Goal: Task Accomplishment & Management: Complete application form

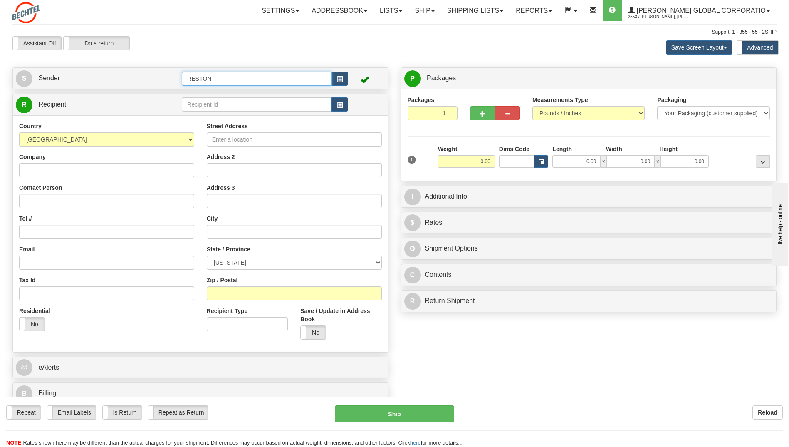
click at [314, 82] on input "RESTON" at bounding box center [257, 79] width 150 height 14
click at [364, 80] on span at bounding box center [365, 79] width 8 height 8
click at [338, 79] on span "button" at bounding box center [340, 79] width 6 height 5
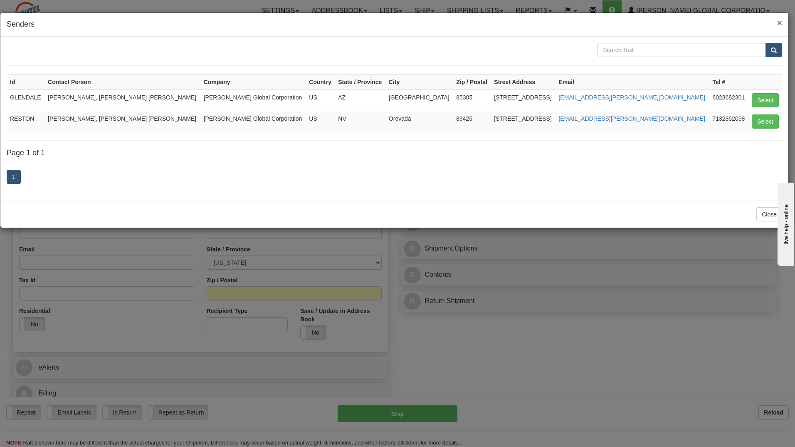
click at [778, 23] on span "×" at bounding box center [779, 23] width 5 height 10
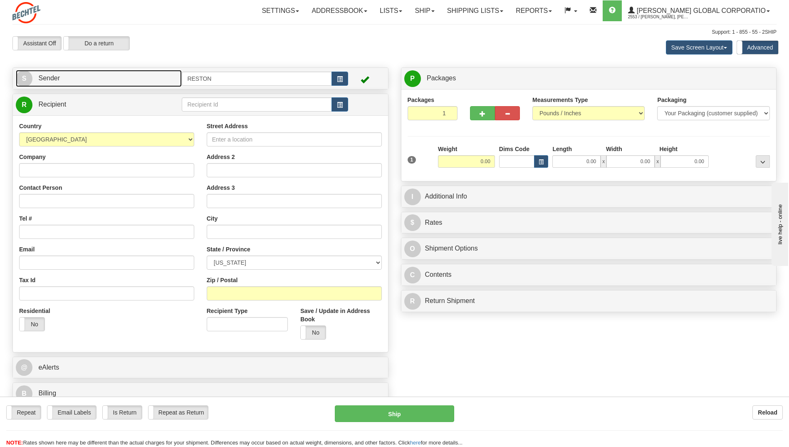
click at [84, 78] on link "S Sender" at bounding box center [99, 78] width 166 height 17
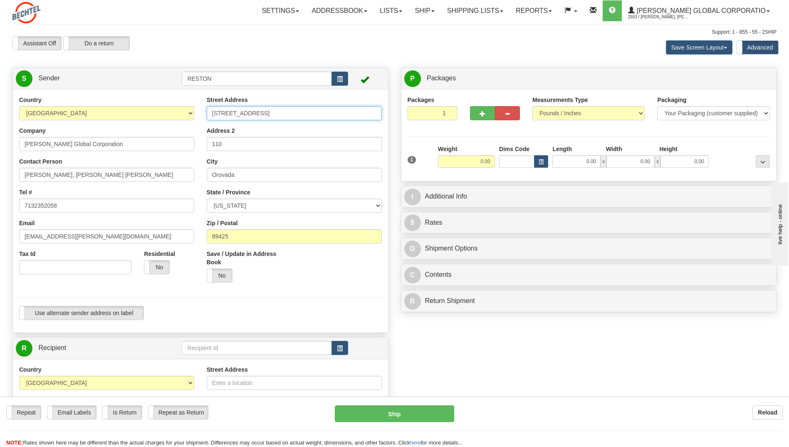
click at [290, 112] on input "[STREET_ADDRESS]" at bounding box center [294, 113] width 175 height 14
drag, startPoint x: 134, startPoint y: 175, endPoint x: 84, endPoint y: 179, distance: 49.6
click at [84, 179] on input "[PERSON_NAME], [PERSON_NAME] [PERSON_NAME]" at bounding box center [106, 175] width 175 height 14
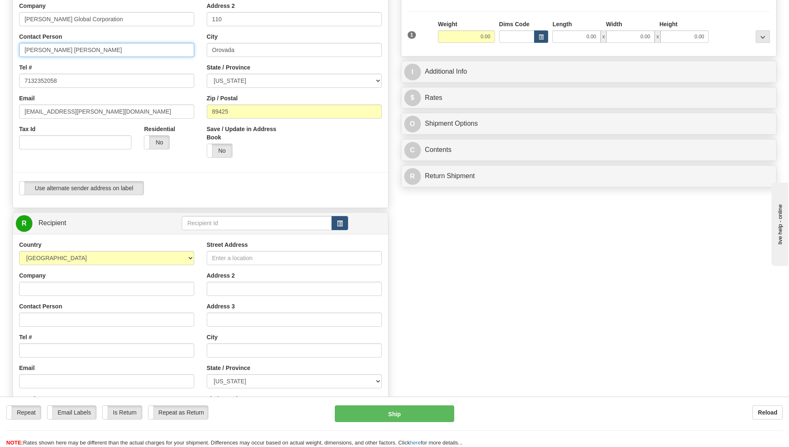
scroll to position [166, 0]
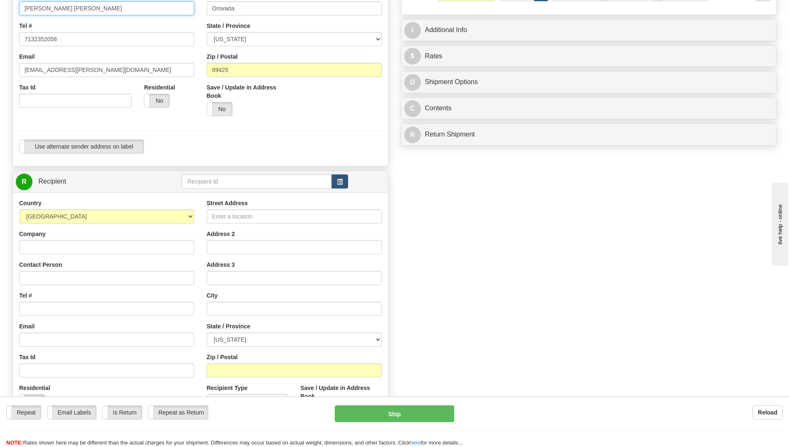
type input "[PERSON_NAME] [PERSON_NAME]"
click at [269, 214] on input "Street Address" at bounding box center [294, 216] width 175 height 14
paste input "[STREET_ADDRESS]"
type input "[STREET_ADDRESS]"
click at [85, 253] on input "Company" at bounding box center [106, 247] width 175 height 14
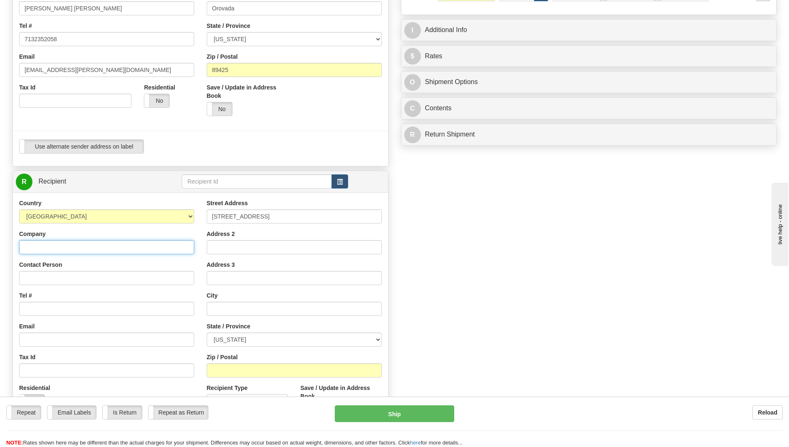
click at [77, 245] on input "Company" at bounding box center [106, 247] width 175 height 14
paste input "Cardinal Project"
type input "Cardinal Project"
click at [137, 279] on input "Contact Person" at bounding box center [106, 278] width 175 height 14
click at [97, 277] on input "Contact Person" at bounding box center [106, 278] width 175 height 14
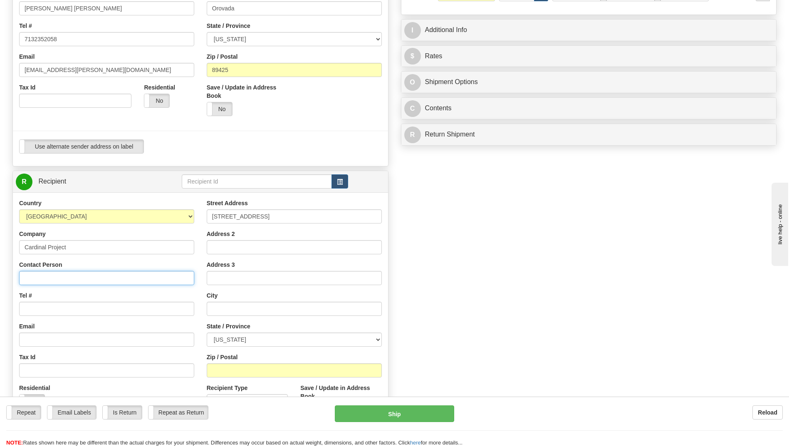
paste input "[PERSON_NAME]"
type input "[PERSON_NAME]"
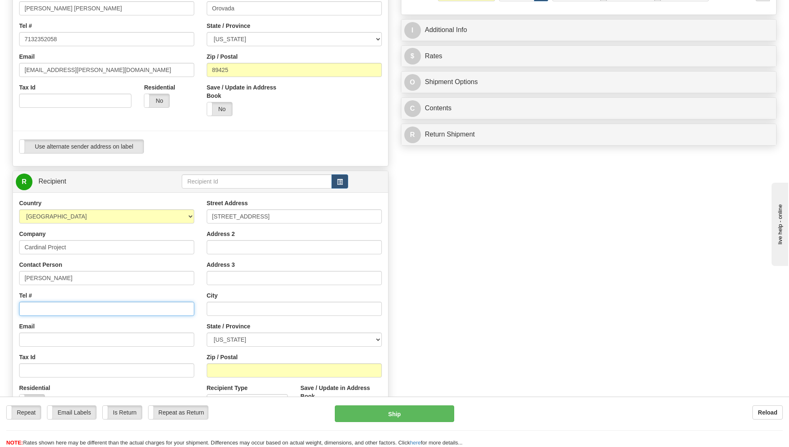
click at [75, 308] on input "Tel #" at bounding box center [106, 308] width 175 height 14
type input "3303037319"
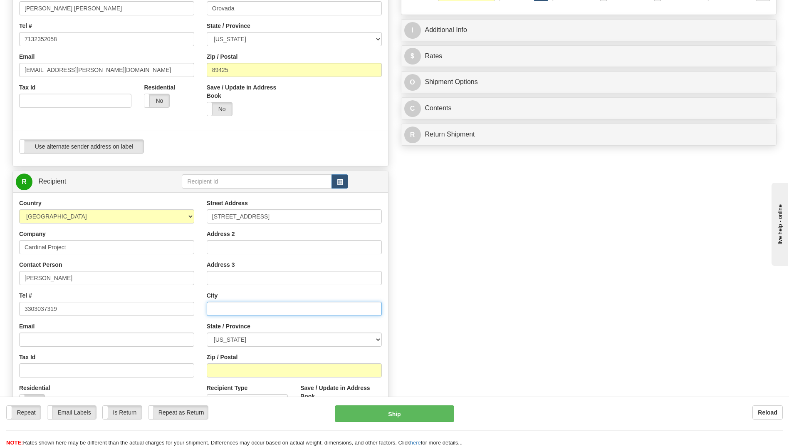
click at [240, 306] on input "text" at bounding box center [294, 308] width 175 height 14
type input "[GEOGRAPHIC_DATA]"
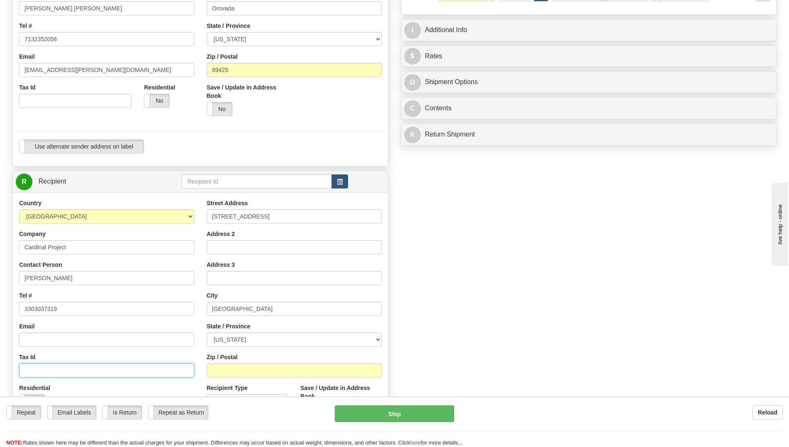
click at [116, 368] on input "Tax Id" at bounding box center [106, 370] width 175 height 14
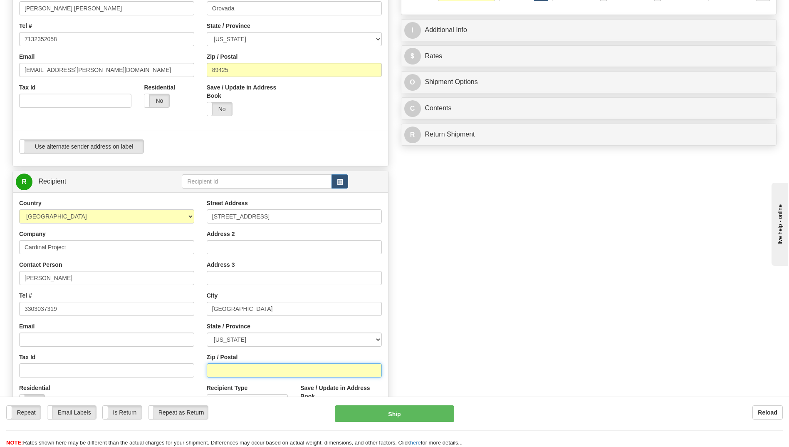
click at [224, 367] on input "Zip / Postal" at bounding box center [294, 370] width 175 height 14
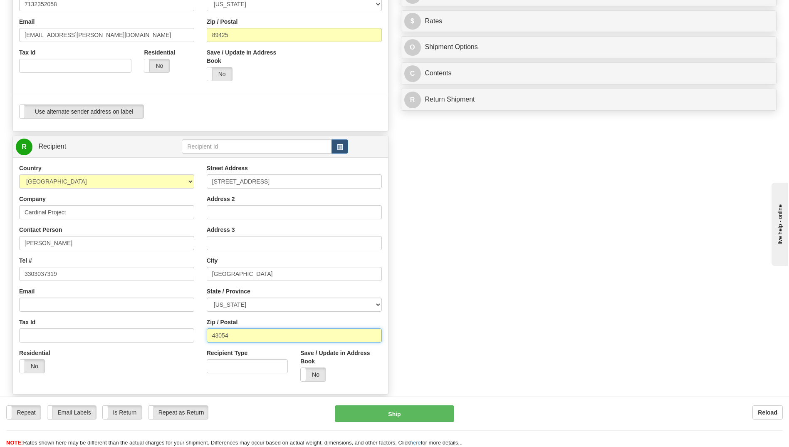
scroll to position [250, 0]
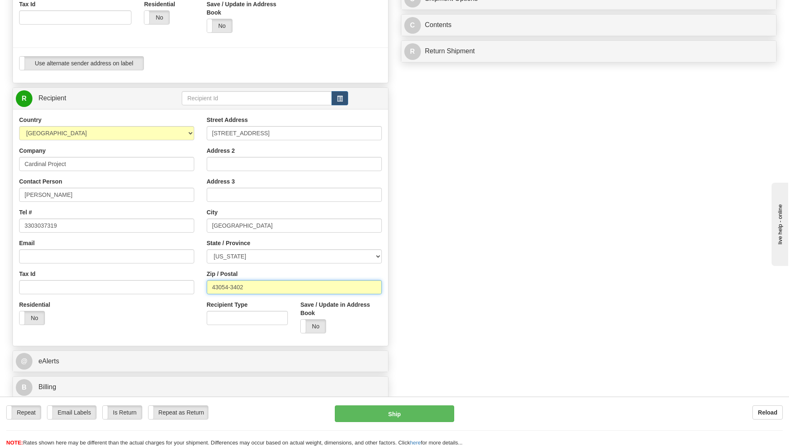
type input "43054-3402"
click at [192, 314] on div "Residential Yes No" at bounding box center [107, 315] width 188 height 31
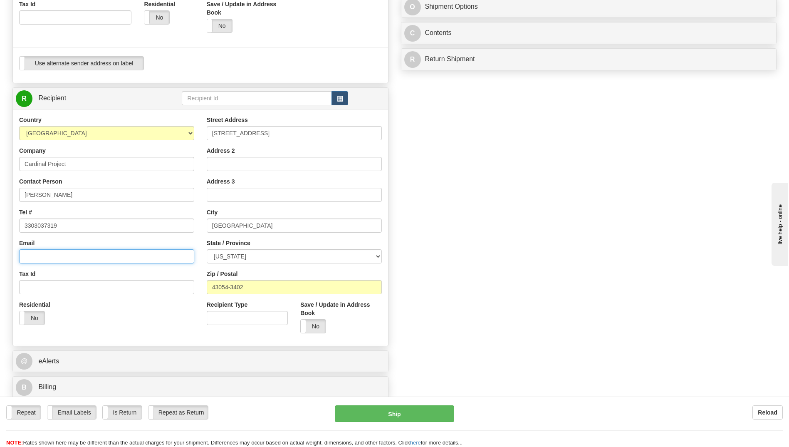
click at [97, 257] on input "Email" at bounding box center [106, 256] width 175 height 14
click at [117, 257] on input "Email" at bounding box center [106, 256] width 175 height 14
click at [165, 239] on div "Email" at bounding box center [106, 251] width 175 height 25
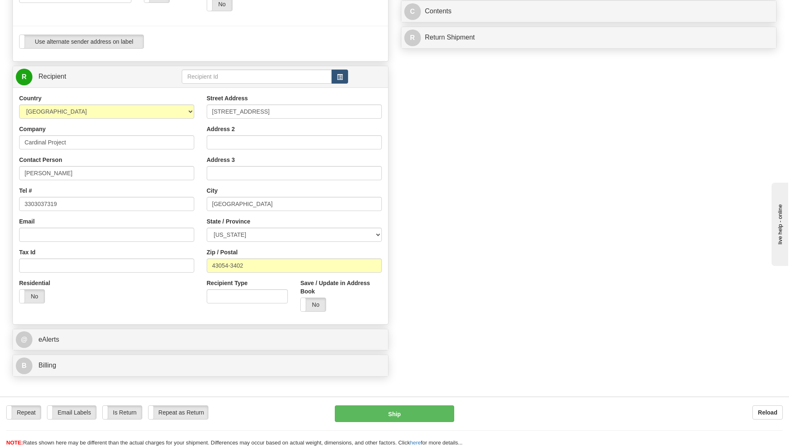
scroll to position [291, 0]
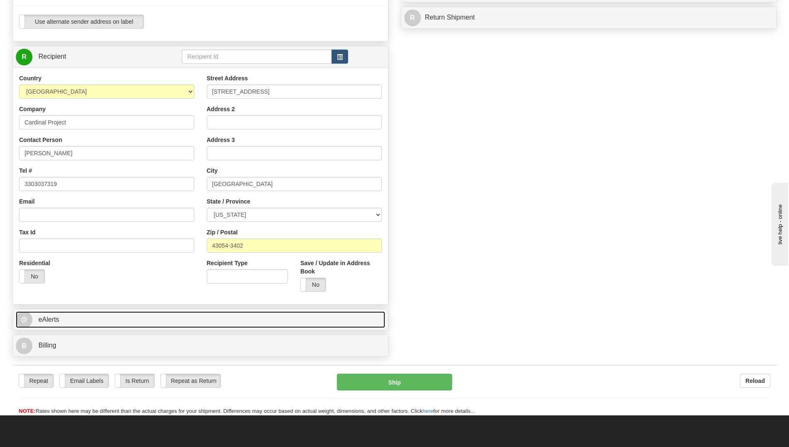
click at [150, 319] on link "@ eAlerts" at bounding box center [200, 319] width 369 height 17
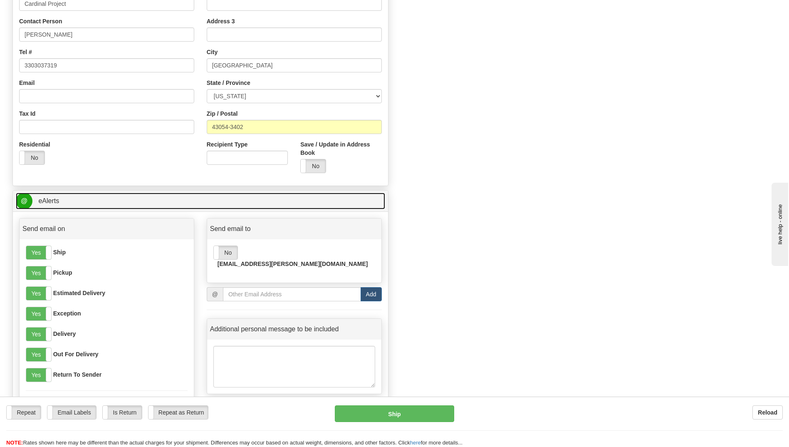
scroll to position [416, 0]
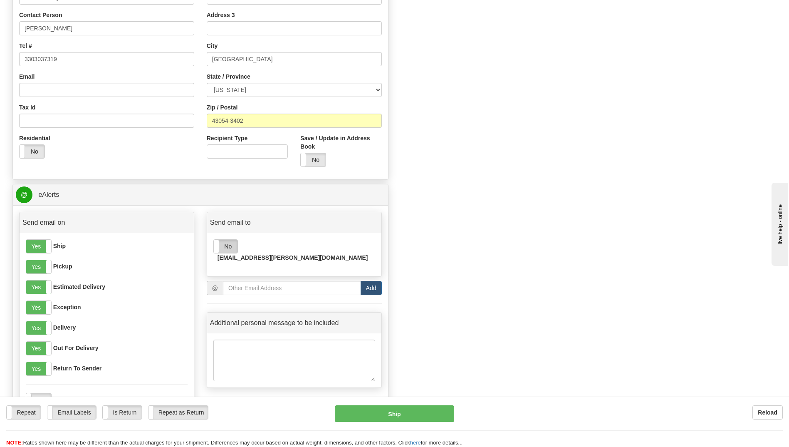
click at [225, 248] on label "No" at bounding box center [226, 246] width 24 height 13
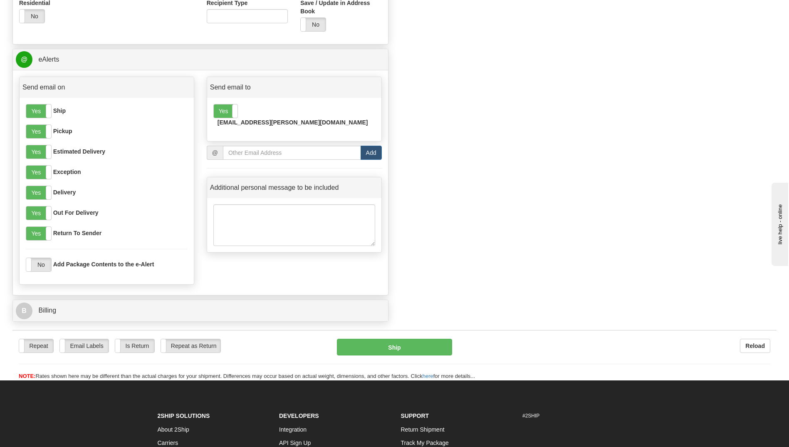
scroll to position [582, 0]
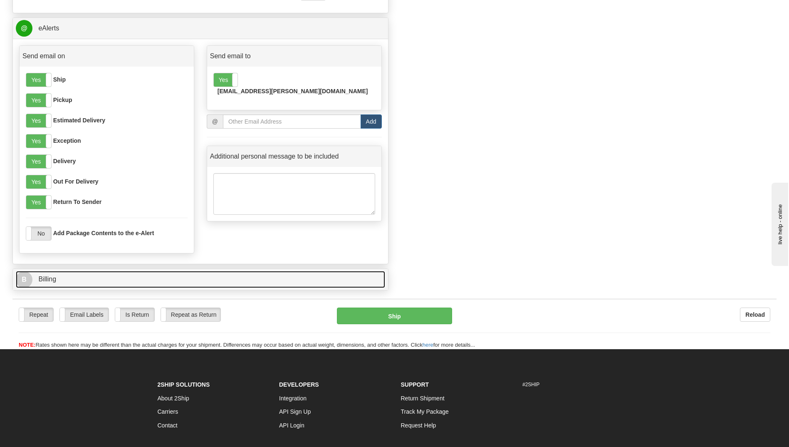
click at [116, 280] on link "B Billing" at bounding box center [200, 279] width 369 height 17
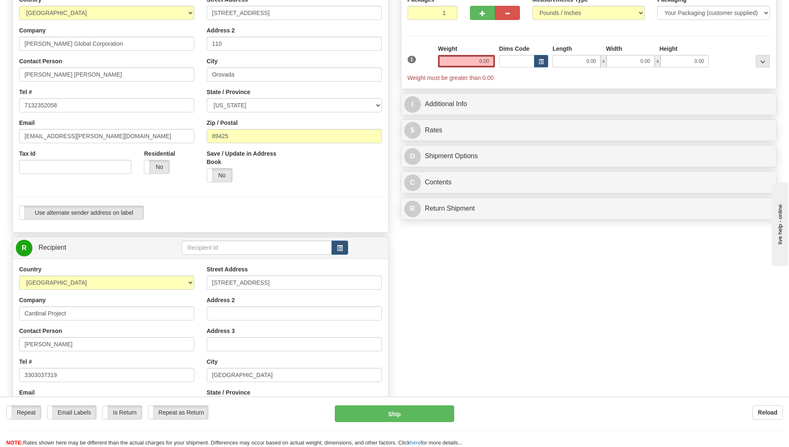
scroll to position [0, 0]
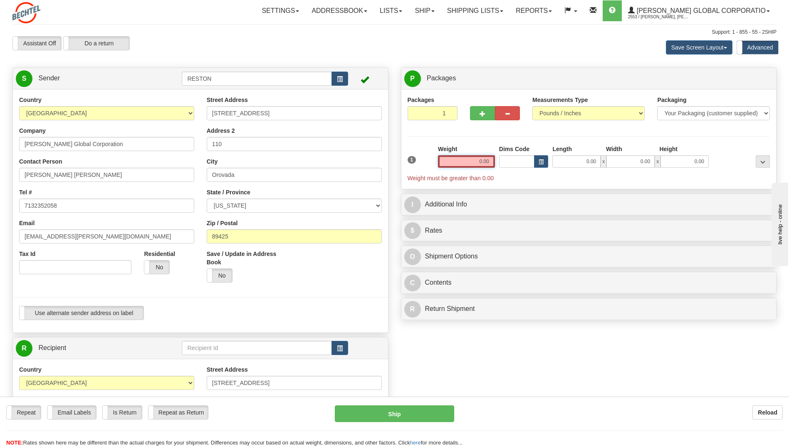
click at [477, 160] on input "0.00" at bounding box center [466, 161] width 57 height 12
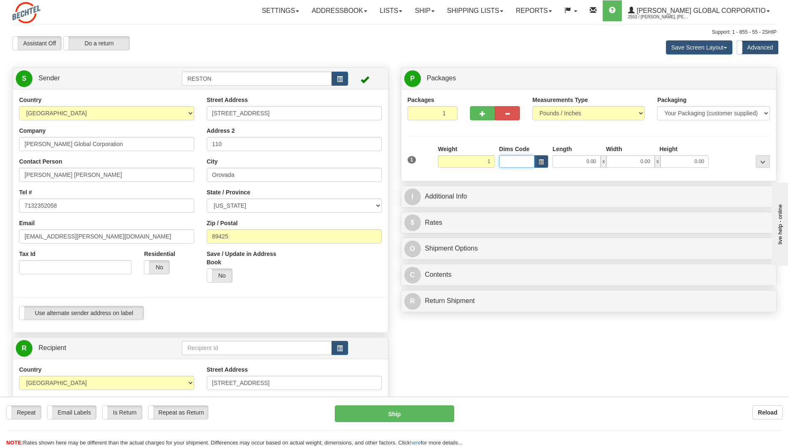
type input "1.00"
click at [512, 165] on input "Dims Code" at bounding box center [517, 161] width 36 height 12
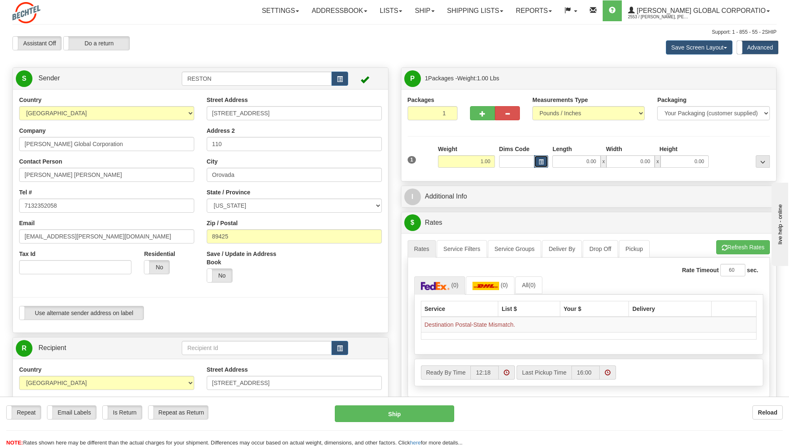
click at [544, 162] on button "button" at bounding box center [541, 161] width 14 height 12
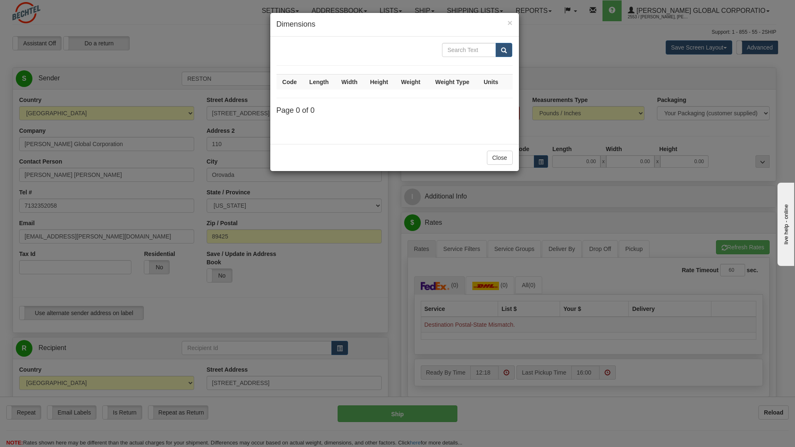
click at [502, 27] on h4 "Dimensions" at bounding box center [395, 24] width 236 height 11
click at [503, 26] on h4 "Dimensions" at bounding box center [395, 24] width 236 height 11
click at [511, 22] on span "×" at bounding box center [509, 23] width 5 height 10
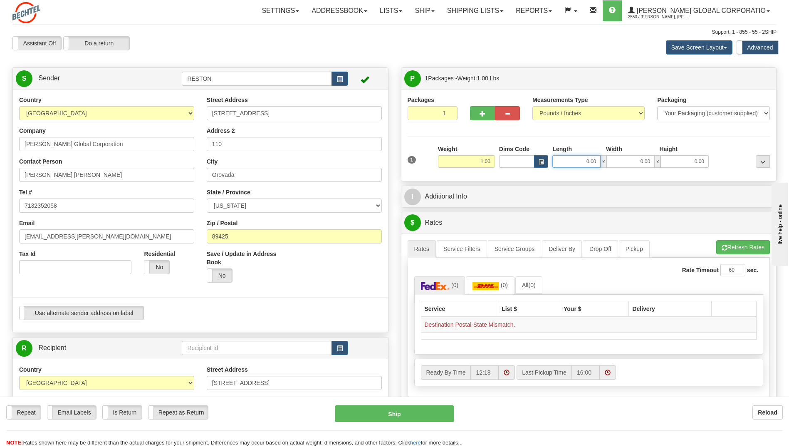
click at [574, 163] on input "0.00" at bounding box center [576, 161] width 48 height 12
type input "6.00"
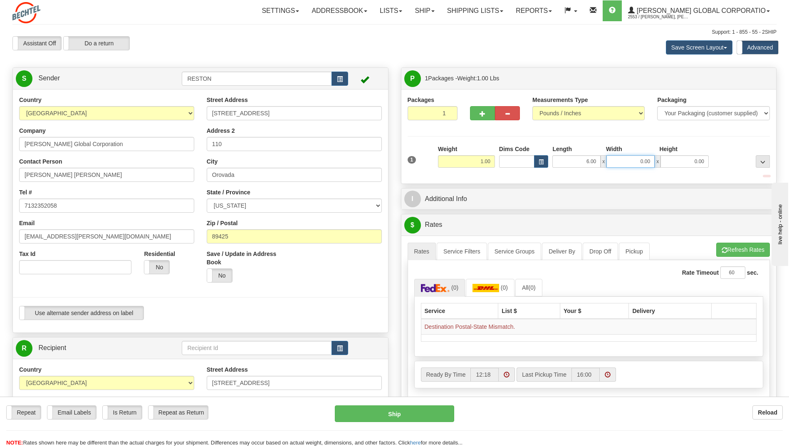
drag, startPoint x: 629, startPoint y: 163, endPoint x: 635, endPoint y: 165, distance: 7.0
click at [629, 163] on input "0.00" at bounding box center [630, 161] width 48 height 12
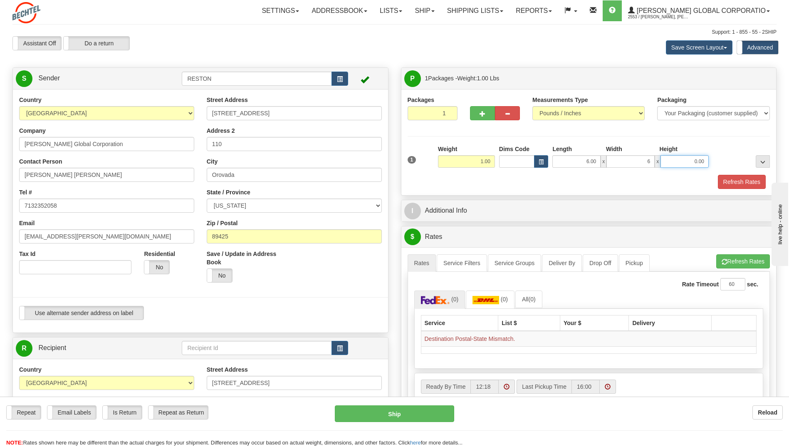
type input "6.00"
click at [677, 159] on input "0.00" at bounding box center [684, 161] width 48 height 12
type input "2.00"
click at [712, 158] on div at bounding box center [741, 156] width 61 height 23
click at [726, 183] on button "Refresh Rates" at bounding box center [742, 182] width 48 height 14
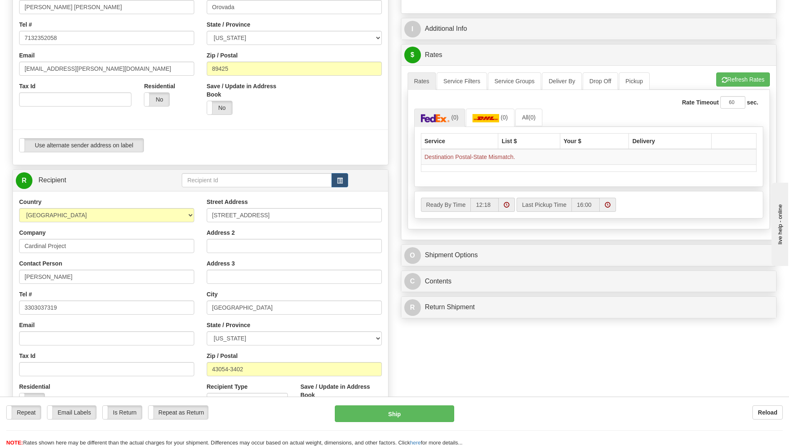
scroll to position [208, 0]
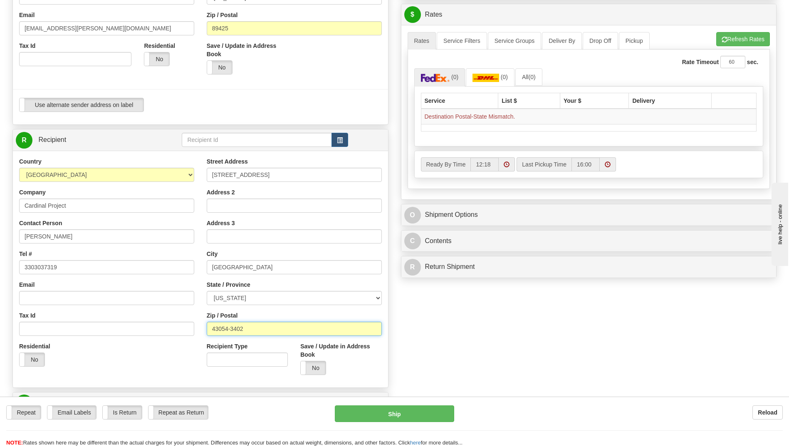
click at [268, 335] on input "43054-3402" at bounding box center [294, 328] width 175 height 14
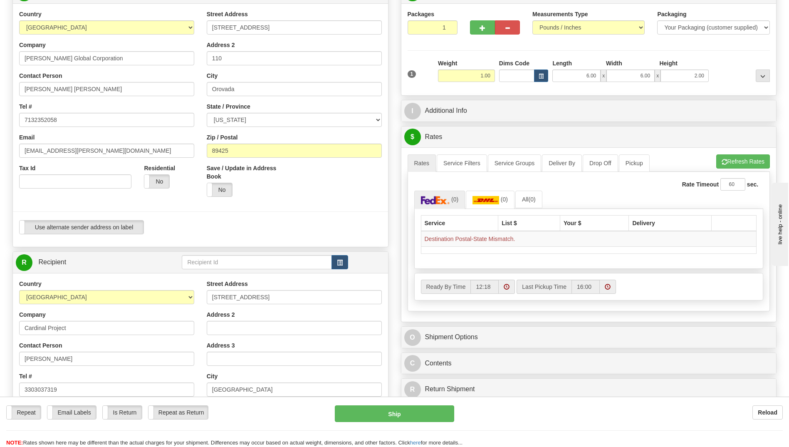
scroll to position [83, 0]
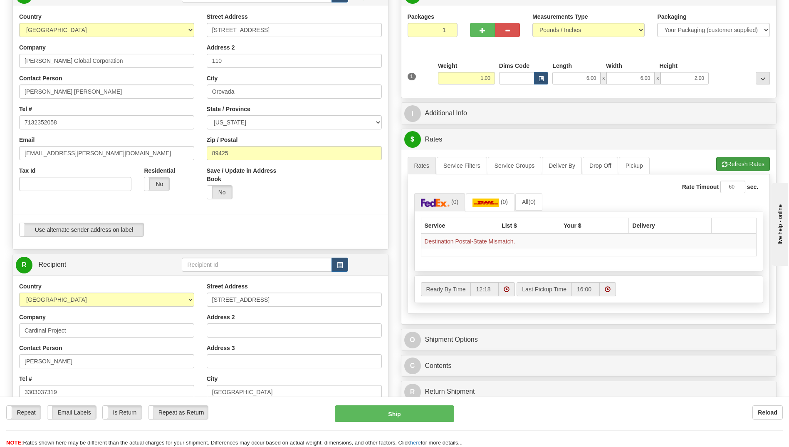
type input "43054"
click at [739, 166] on button "Refresh Rates" at bounding box center [743, 164] width 54 height 14
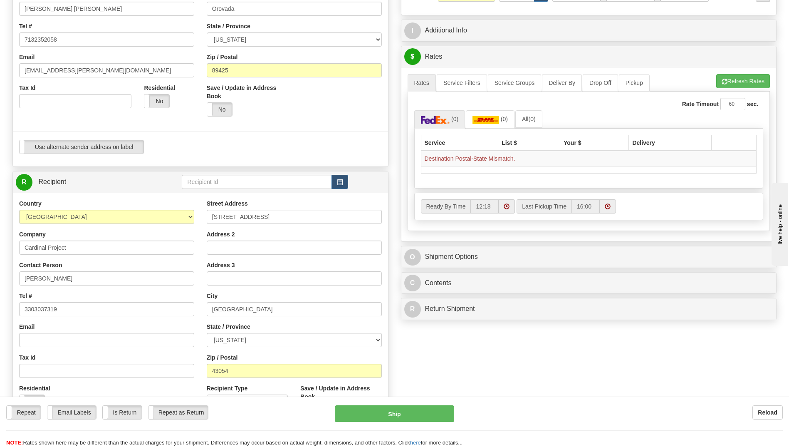
scroll to position [166, 0]
click at [348, 337] on select "[US_STATE] [US_STATE] [US_STATE] [US_STATE] Armed Forces America Armed Forces E…" at bounding box center [294, 339] width 175 height 14
select select "OH"
click at [207, 332] on select "[US_STATE] [US_STATE] [US_STATE] [US_STATE] Armed Forces America Armed Forces E…" at bounding box center [294, 339] width 175 height 14
click at [744, 83] on button "Refresh Rates" at bounding box center [743, 81] width 54 height 14
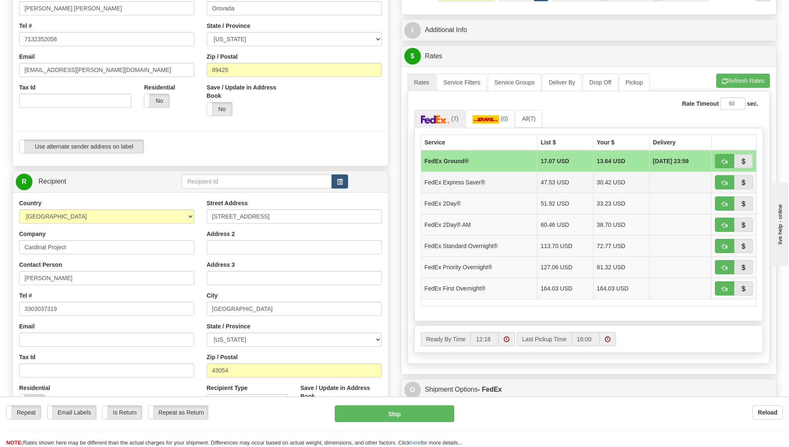
click at [510, 181] on td "FedEx Express Saver®" at bounding box center [479, 181] width 116 height 21
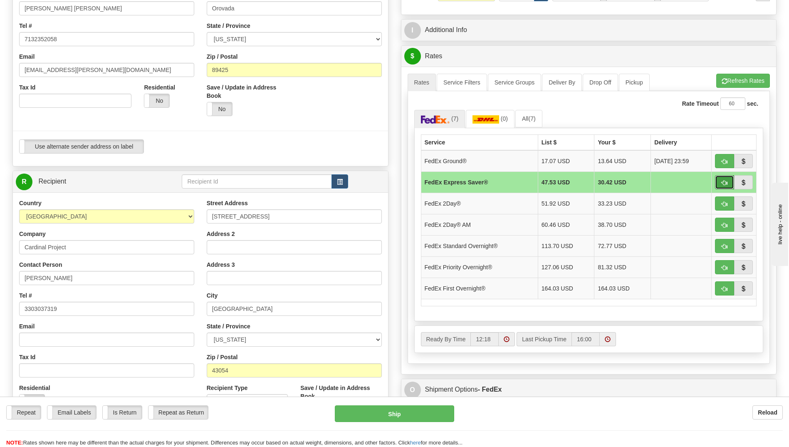
click at [722, 184] on span "button" at bounding box center [725, 182] width 6 height 5
type input "20"
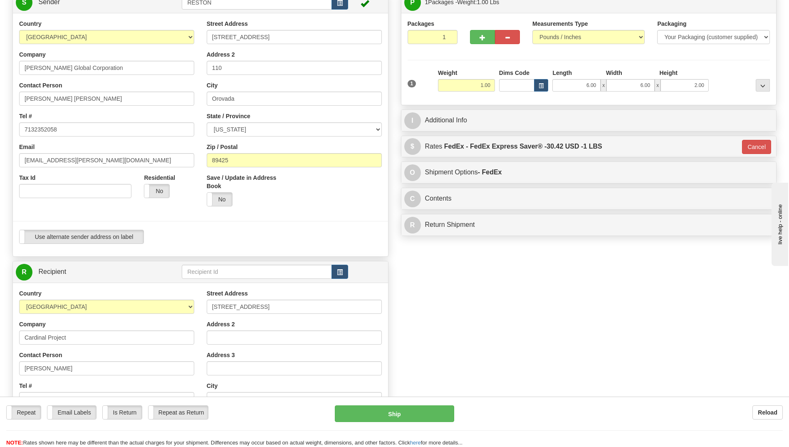
scroll to position [42, 0]
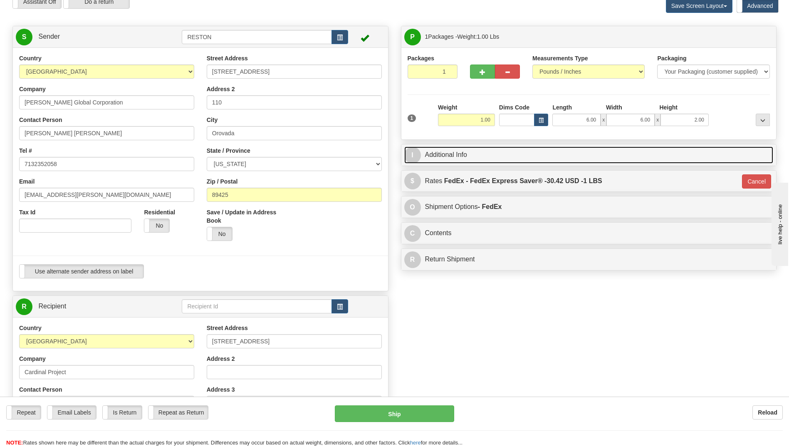
click at [571, 153] on link "I Additional Info" at bounding box center [588, 154] width 369 height 17
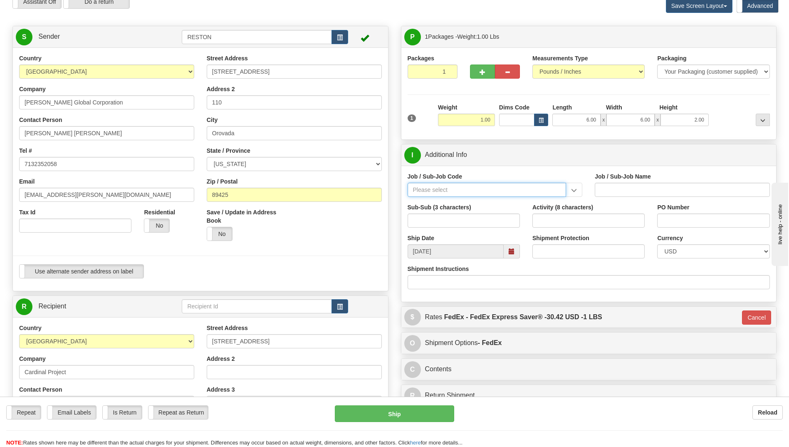
click at [489, 188] on input "Job / Sub-Job Code" at bounding box center [487, 190] width 159 height 14
click at [470, 192] on input "Job / Sub-Job Code" at bounding box center [487, 190] width 159 height 14
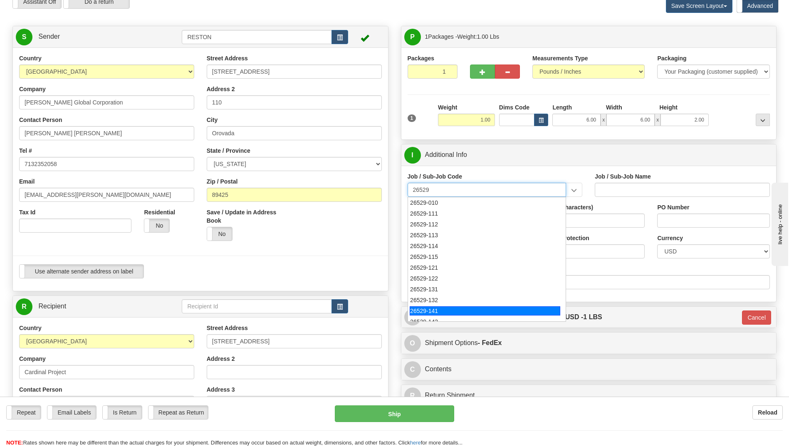
click at [446, 309] on div "26529-141" at bounding box center [485, 310] width 151 height 9
type input "26529-141"
type input "[PERSON_NAME] PASS PROJECT - [PERSON_NAME][GEOGRAPHIC_DATA] SITE OFFICE U"
type input "26529-141"
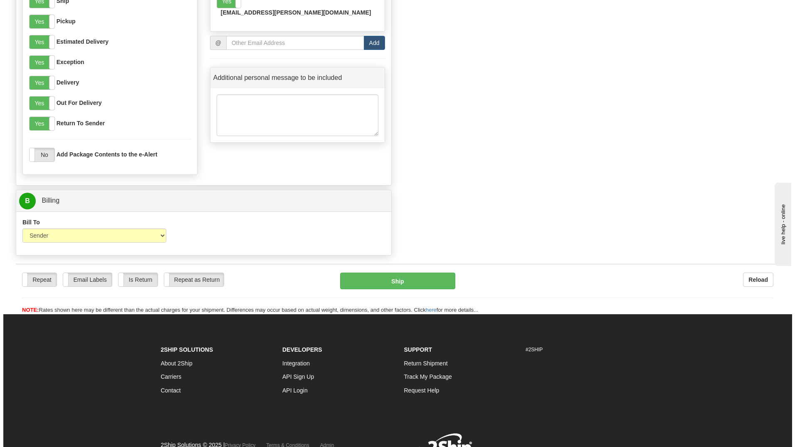
scroll to position [665, 0]
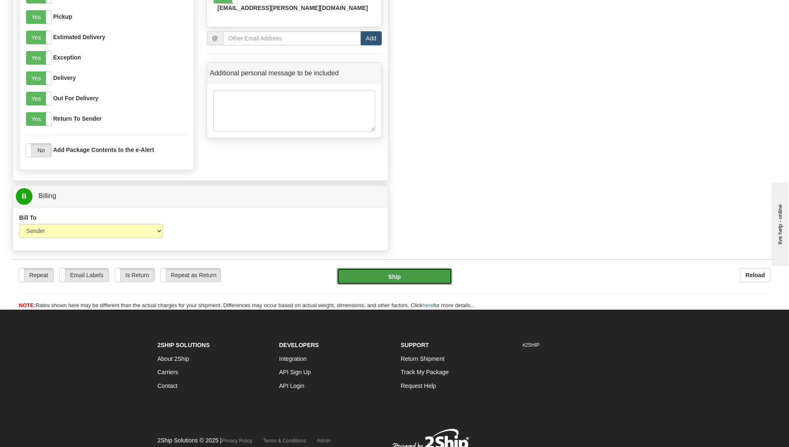
click at [403, 277] on button "Ship" at bounding box center [394, 276] width 115 height 17
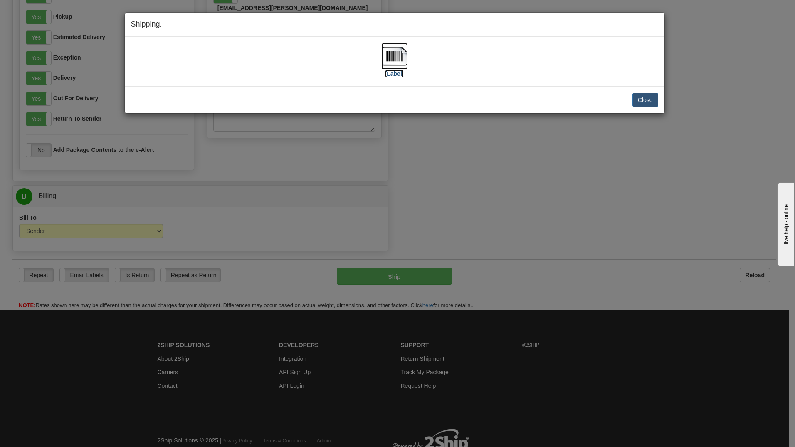
click at [398, 72] on label "[Label]" at bounding box center [394, 73] width 19 height 8
click at [650, 101] on button "Close" at bounding box center [646, 100] width 26 height 14
